Goal: Task Accomplishment & Management: Manage account settings

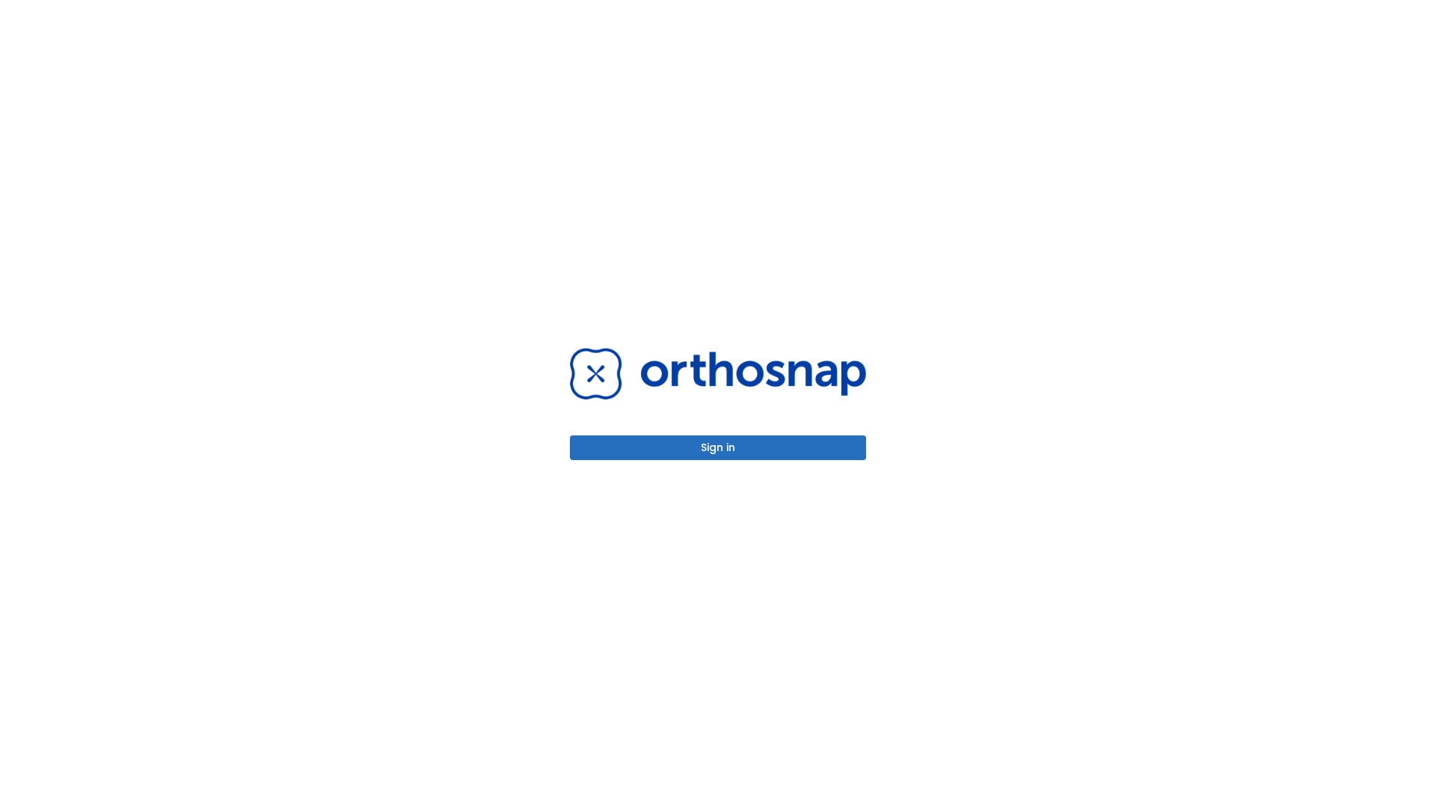
click at [718, 447] on button "Sign in" at bounding box center [718, 447] width 296 height 25
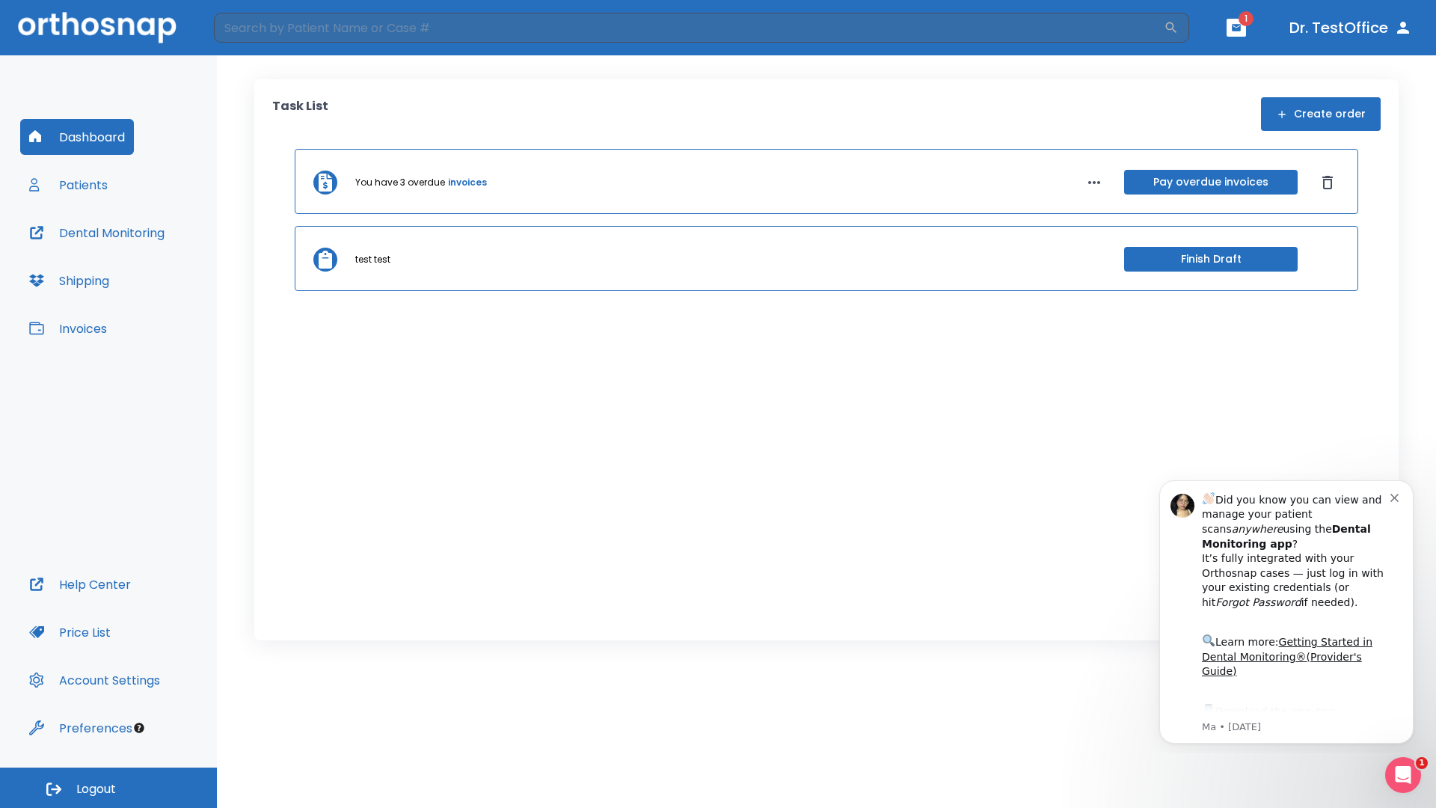
click at [108, 787] on span "Logout" at bounding box center [96, 789] width 40 height 16
